Goal: Task Accomplishment & Management: Manage account settings

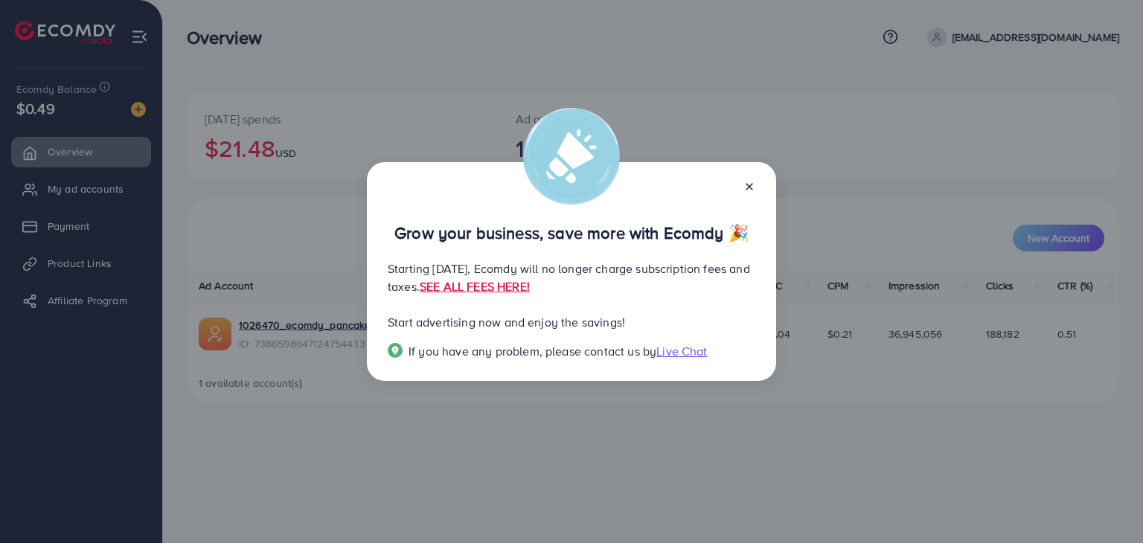
click at [747, 184] on icon at bounding box center [749, 187] width 12 height 12
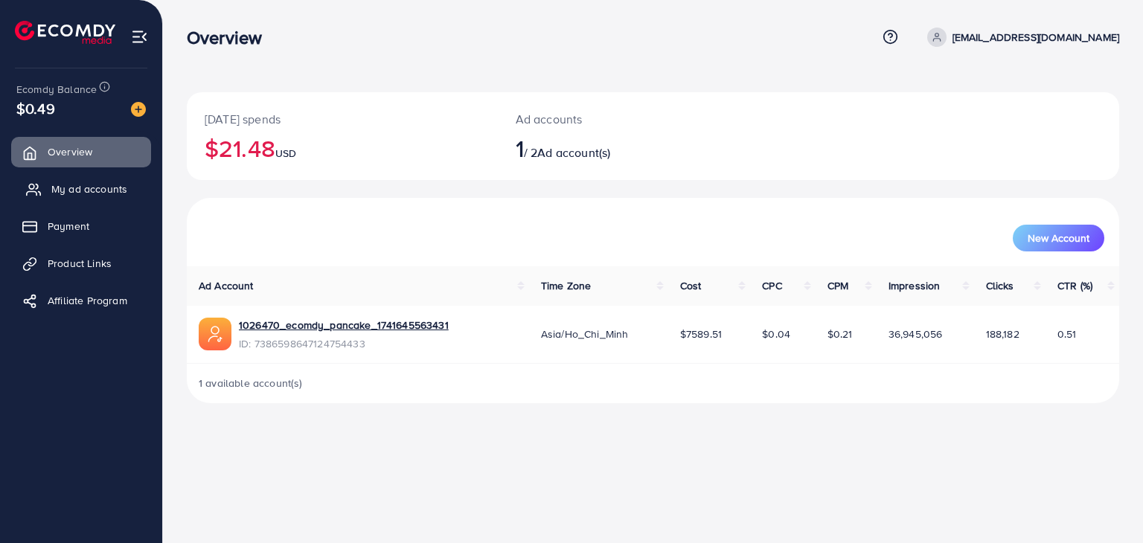
click at [110, 190] on span "My ad accounts" at bounding box center [89, 188] width 76 height 15
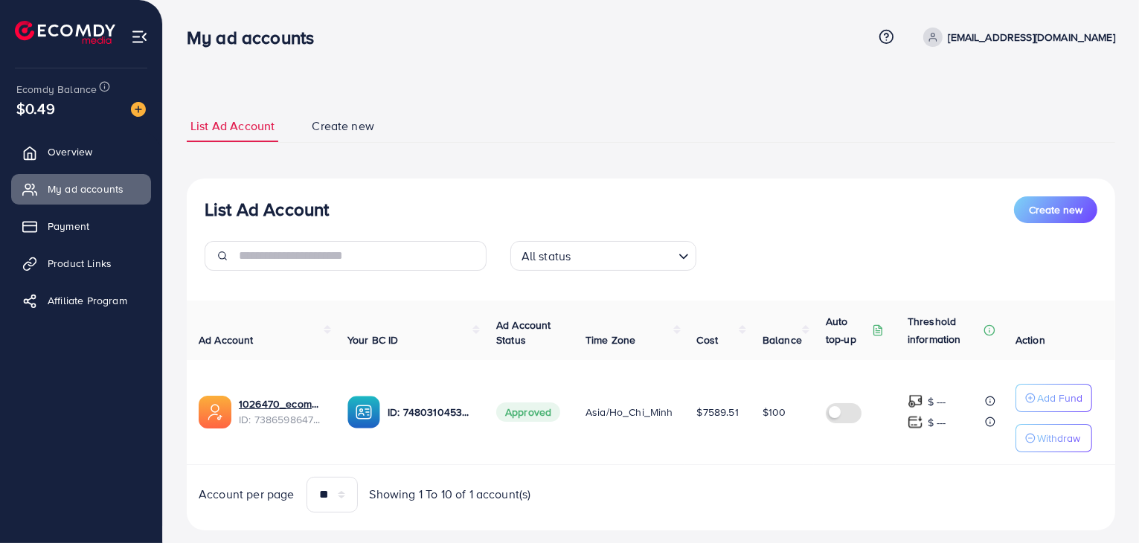
scroll to position [31, 0]
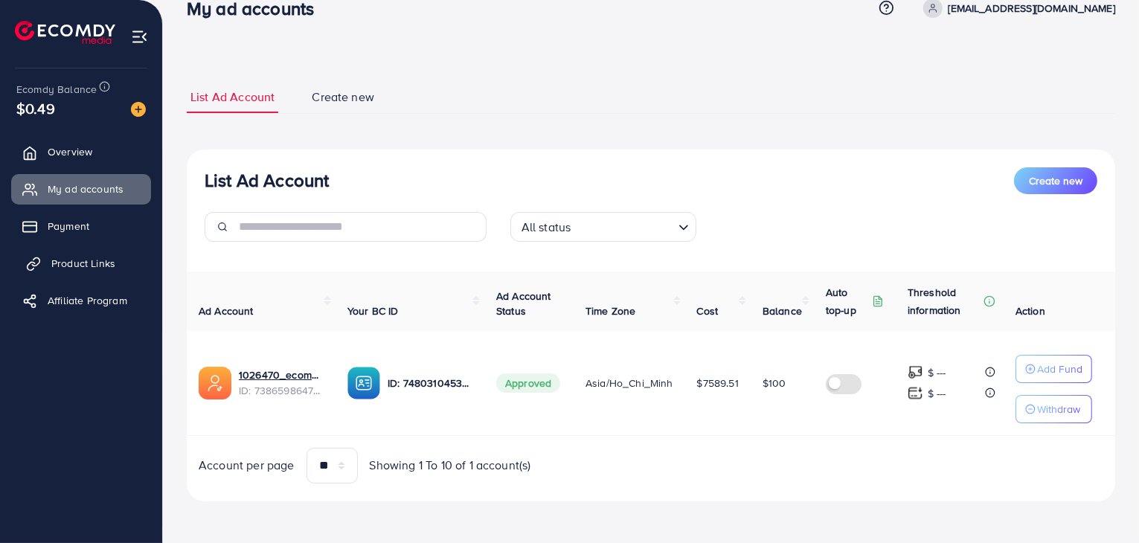
click at [116, 266] on link "Product Links" at bounding box center [81, 263] width 140 height 30
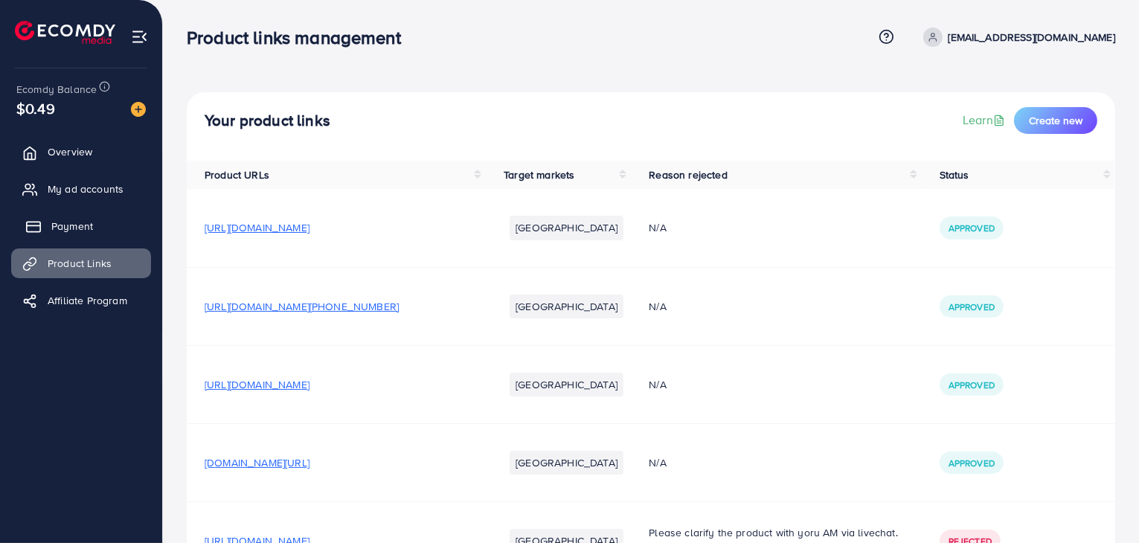
click at [95, 216] on link "Payment" at bounding box center [81, 226] width 140 height 30
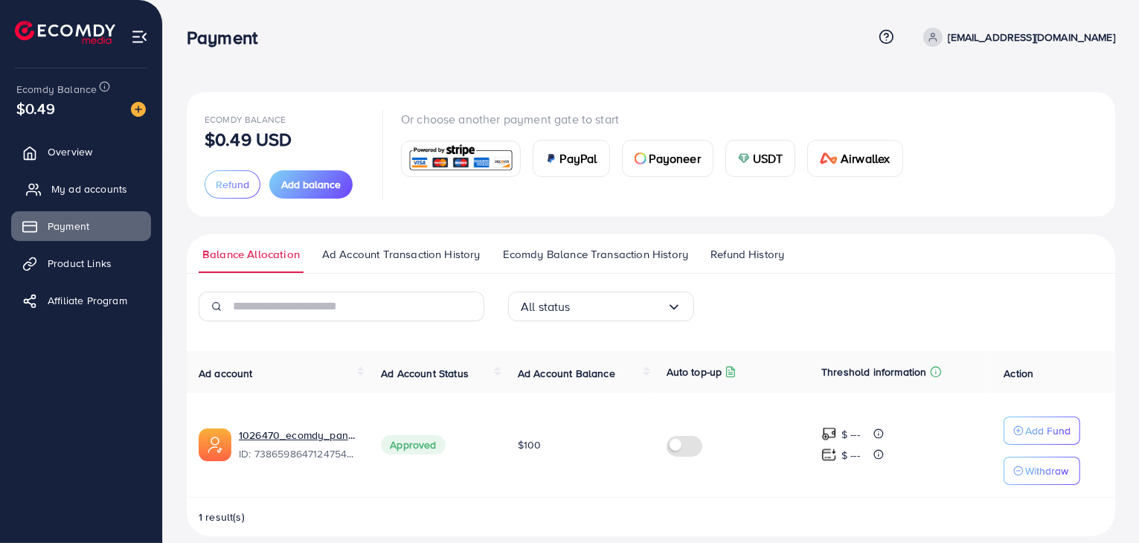
click at [109, 181] on span "My ad accounts" at bounding box center [89, 188] width 76 height 15
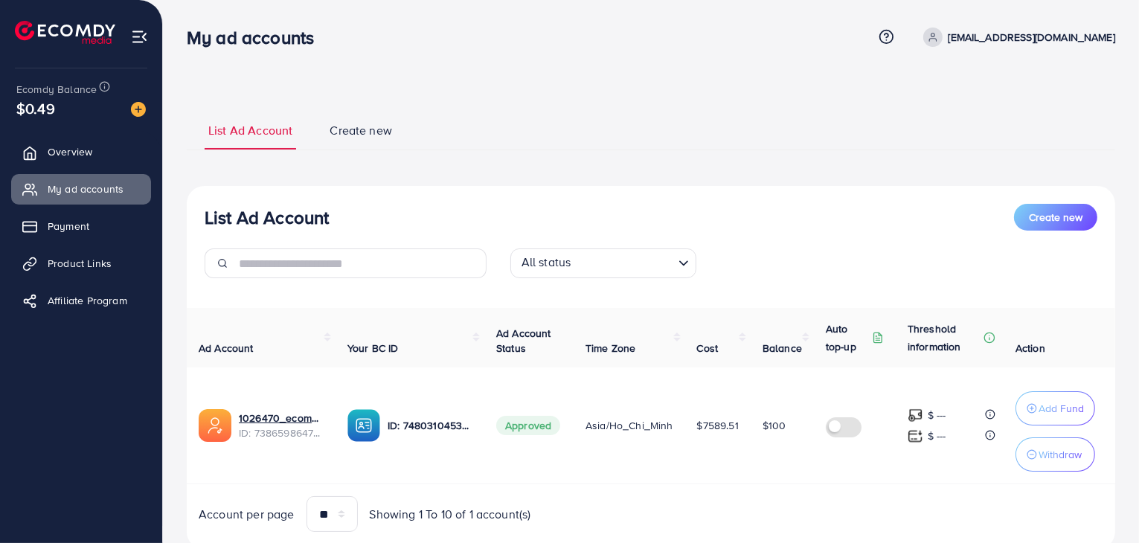
click at [357, 123] on span "Create new" at bounding box center [361, 130] width 62 height 17
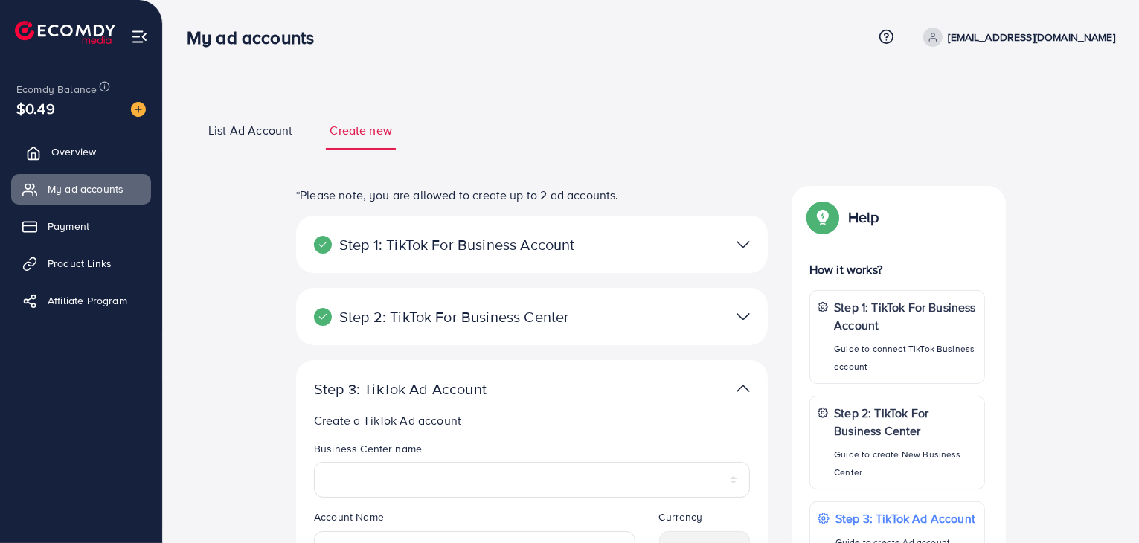
click at [135, 152] on link "Overview" at bounding box center [81, 152] width 140 height 30
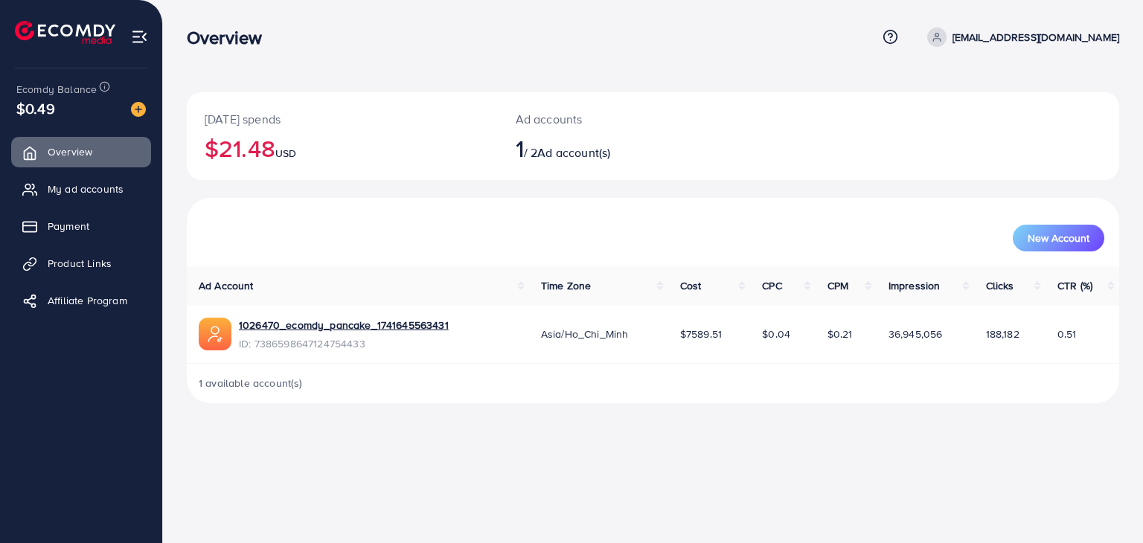
click at [637, 176] on div "Ad accounts 1 / 2 Ad account(s)" at bounding box center [614, 136] width 233 height 88
